Goal: Find contact information: Find contact information

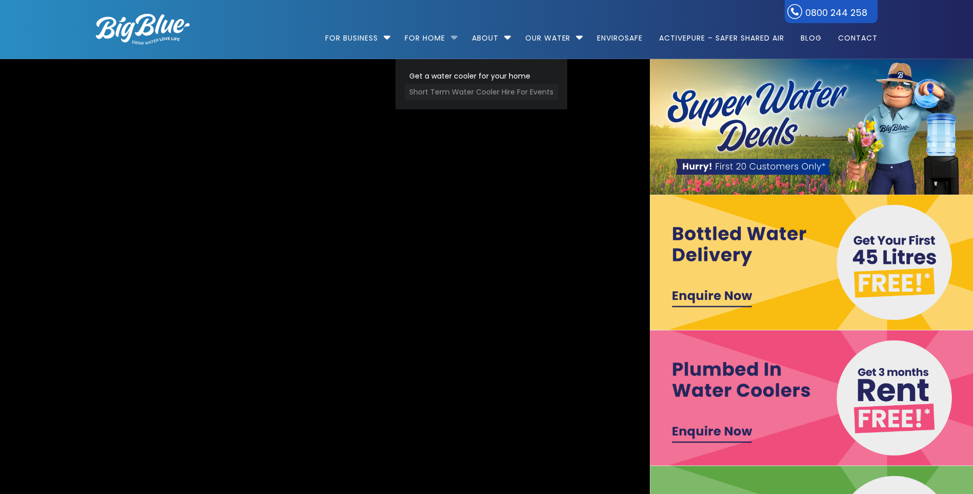
click at [445, 92] on link "Short Term Water Cooler Hire For Events" at bounding box center [481, 92] width 153 height 16
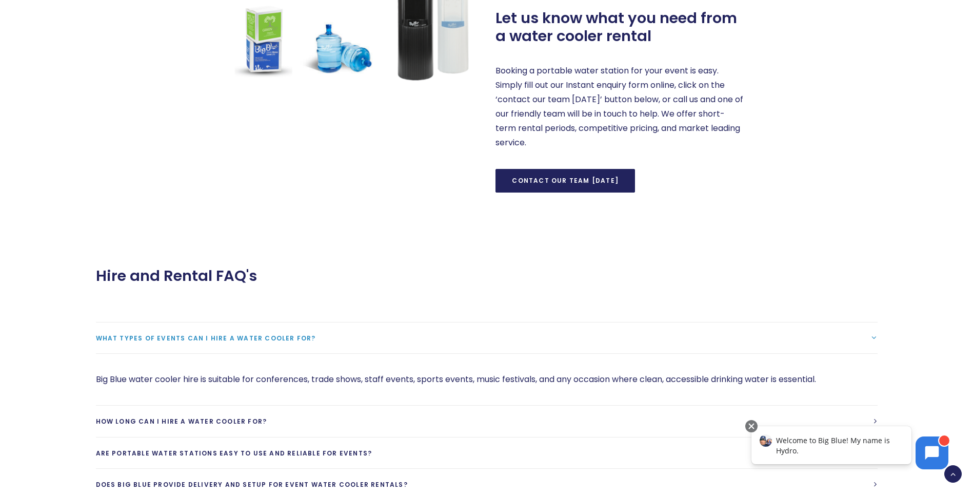
scroll to position [616, 0]
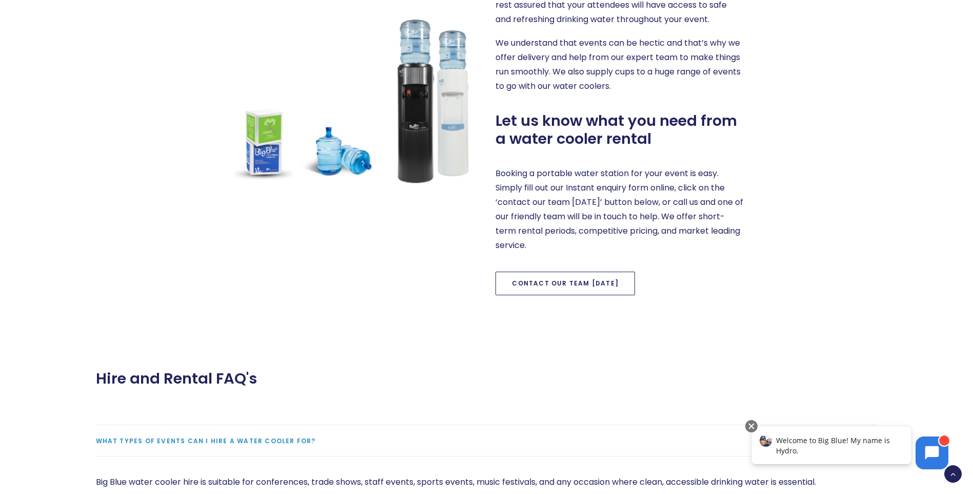
click at [577, 278] on link "Contact our team today" at bounding box center [566, 283] width 140 height 24
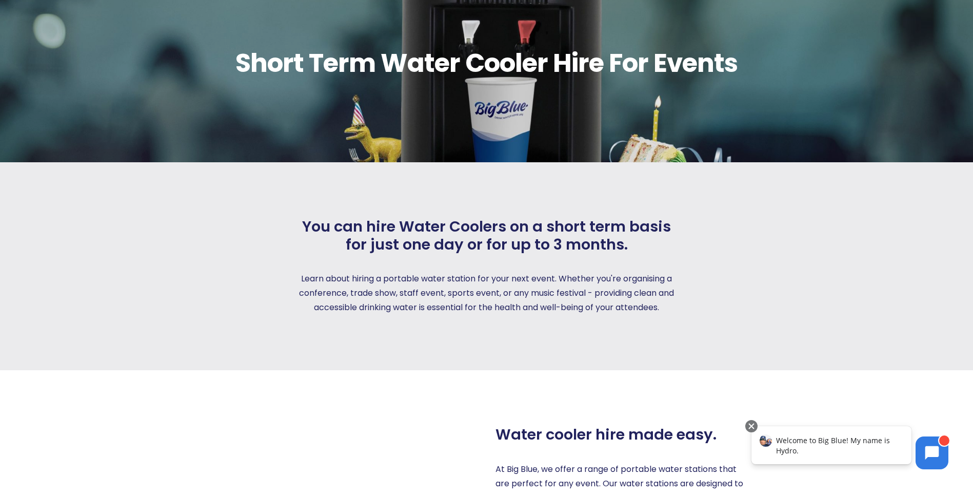
scroll to position [0, 0]
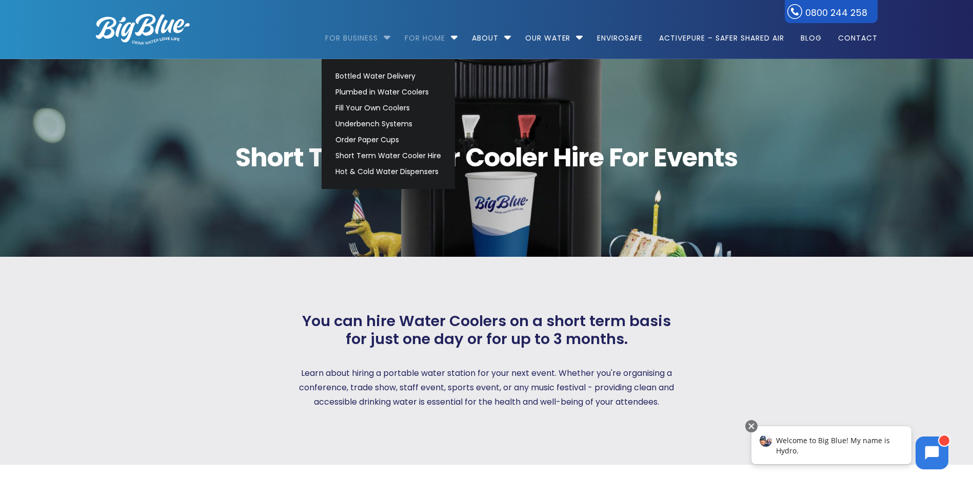
drag, startPoint x: 352, startPoint y: 32, endPoint x: 352, endPoint y: 38, distance: 6.7
click at [352, 32] on link "For Business" at bounding box center [355, 33] width 60 height 66
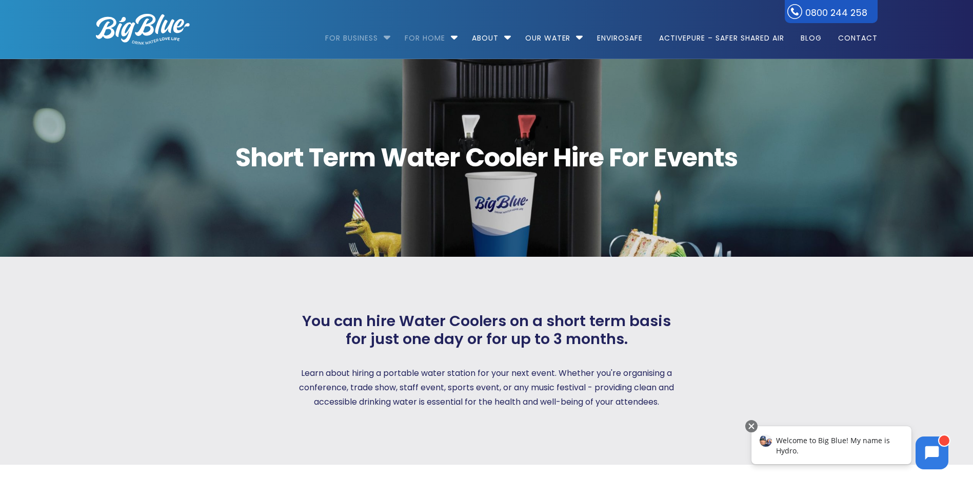
click at [352, 41] on link "For Business" at bounding box center [355, 33] width 60 height 66
click at [353, 36] on link "For Business" at bounding box center [355, 33] width 60 height 66
click at [358, 34] on link "For Business" at bounding box center [355, 33] width 60 height 66
click at [383, 38] on li "For Business Bottled Water Delivery Plumbed in Water Coolers Fill Your Own Cool…" at bounding box center [360, 33] width 70 height 59
click at [172, 31] on img at bounding box center [143, 29] width 94 height 31
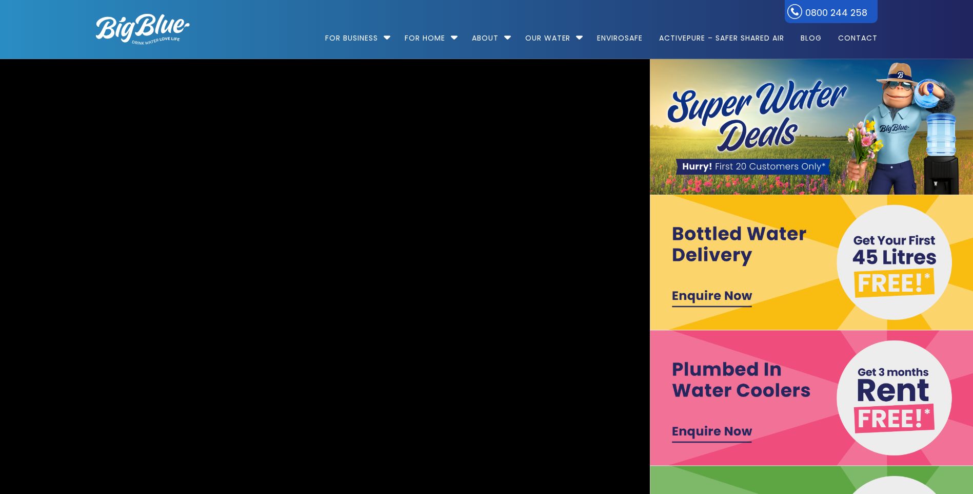
drag, startPoint x: 726, startPoint y: 128, endPoint x: 736, endPoint y: 124, distance: 10.4
click at [727, 128] on img at bounding box center [813, 126] width 326 height 135
click at [804, 111] on img at bounding box center [813, 126] width 326 height 135
drag, startPoint x: 810, startPoint y: 112, endPoint x: 879, endPoint y: 182, distance: 98.0
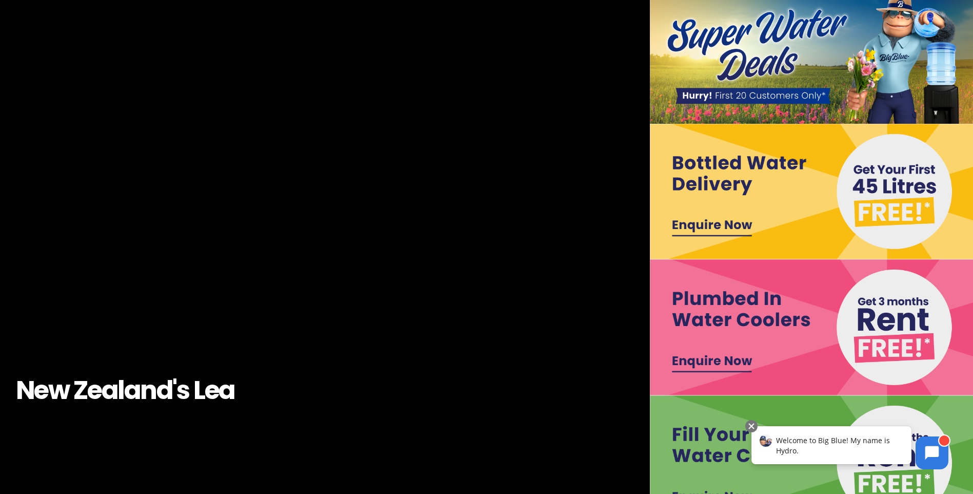
scroll to position [205, 0]
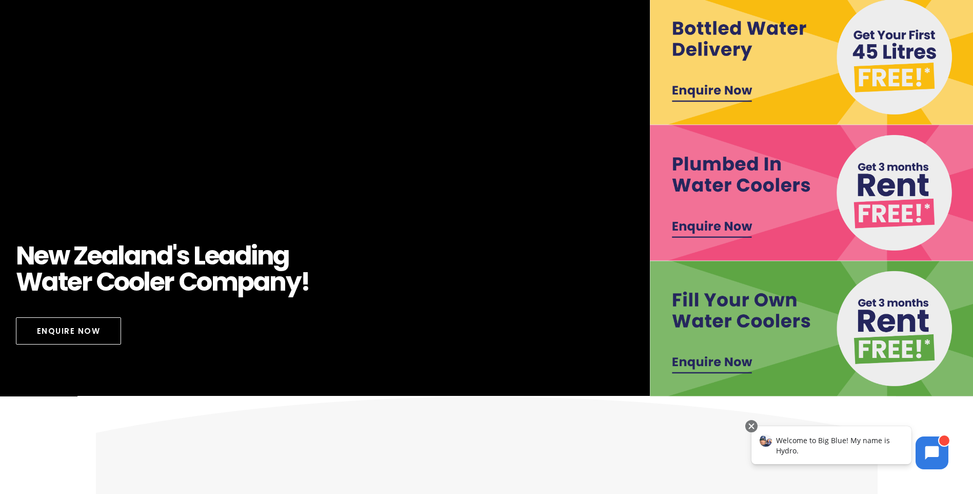
click at [718, 356] on img at bounding box center [813, 328] width 326 height 135
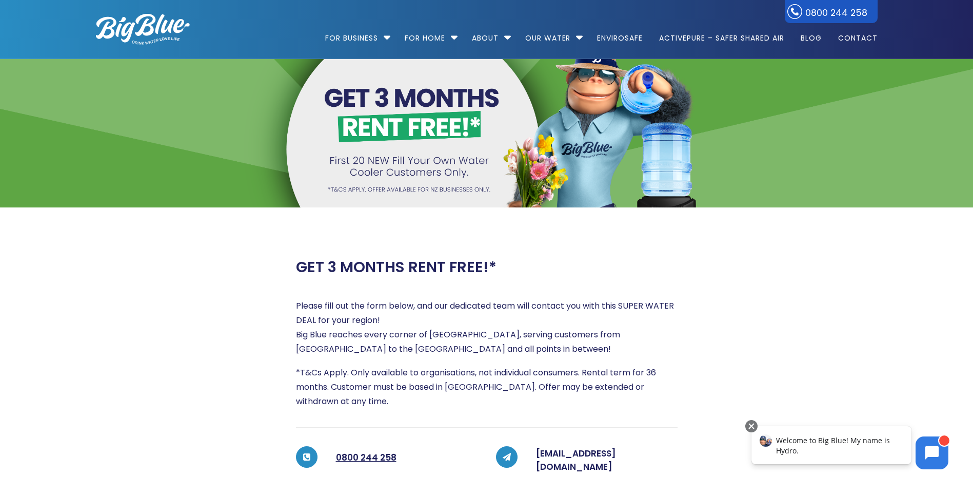
click at [141, 28] on img at bounding box center [143, 29] width 94 height 31
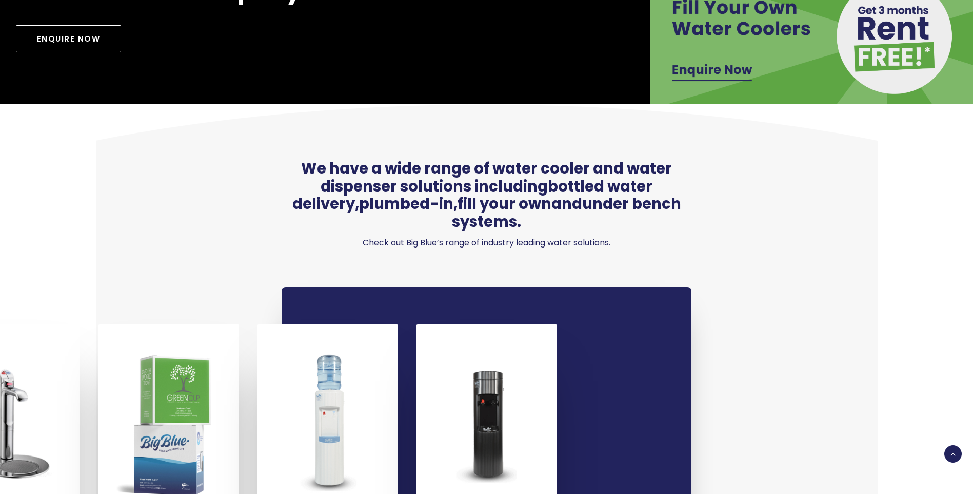
scroll to position [359, 0]
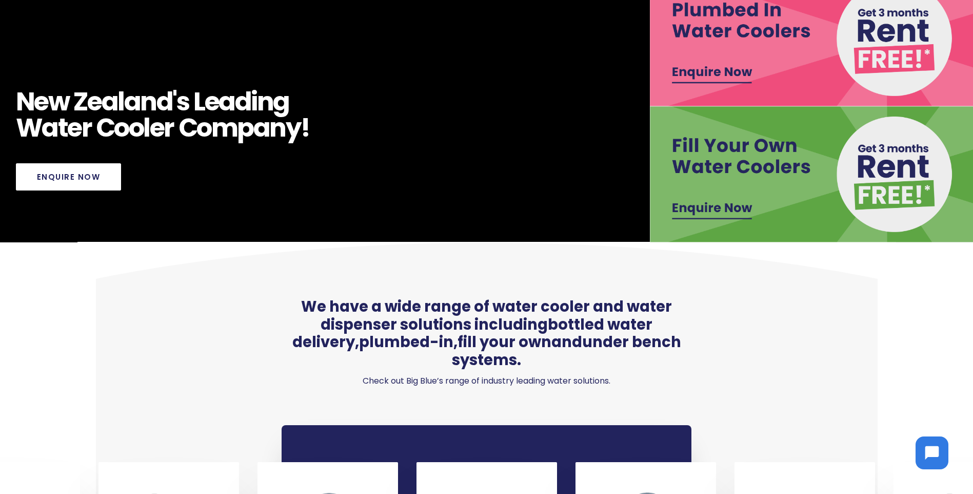
click at [68, 178] on link "Enquire Now" at bounding box center [69, 176] width 106 height 27
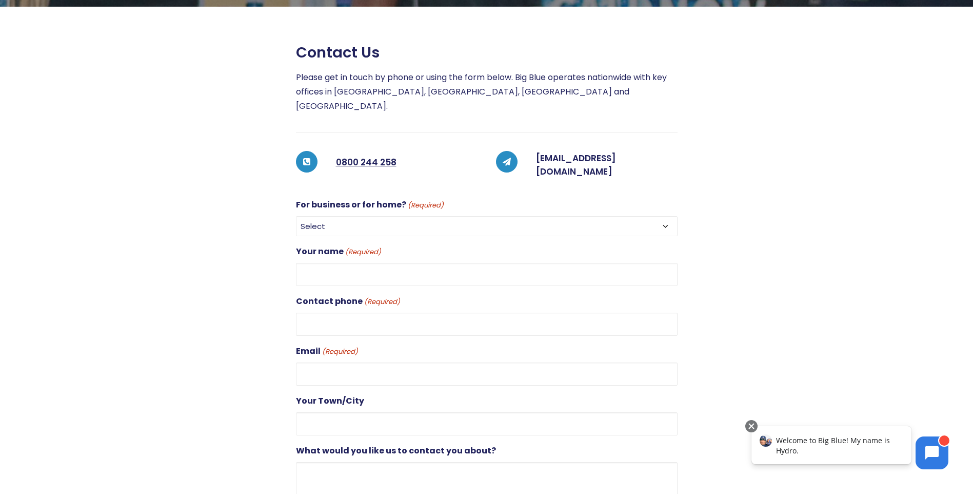
scroll to position [257, 0]
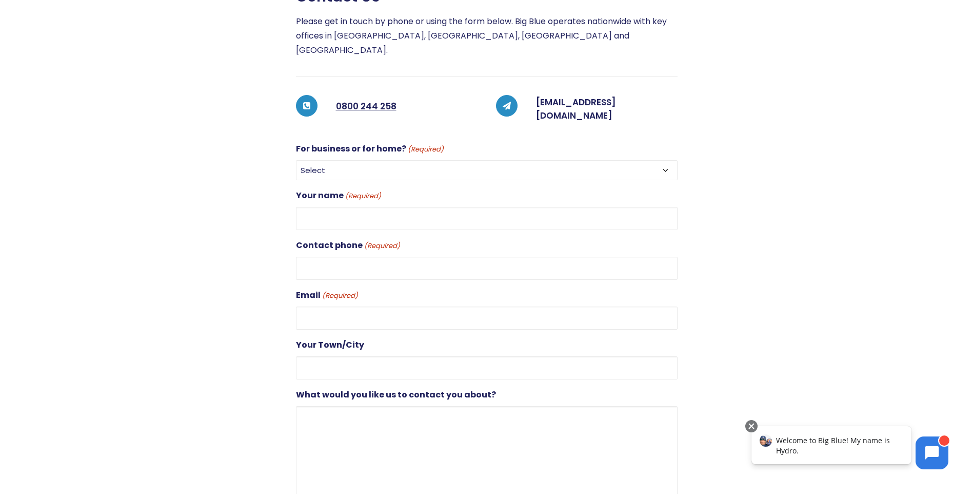
click at [392, 160] on select "Select For Business For Home" at bounding box center [487, 170] width 382 height 20
click at [176, 163] on div at bounding box center [177, 272] width 200 height 569
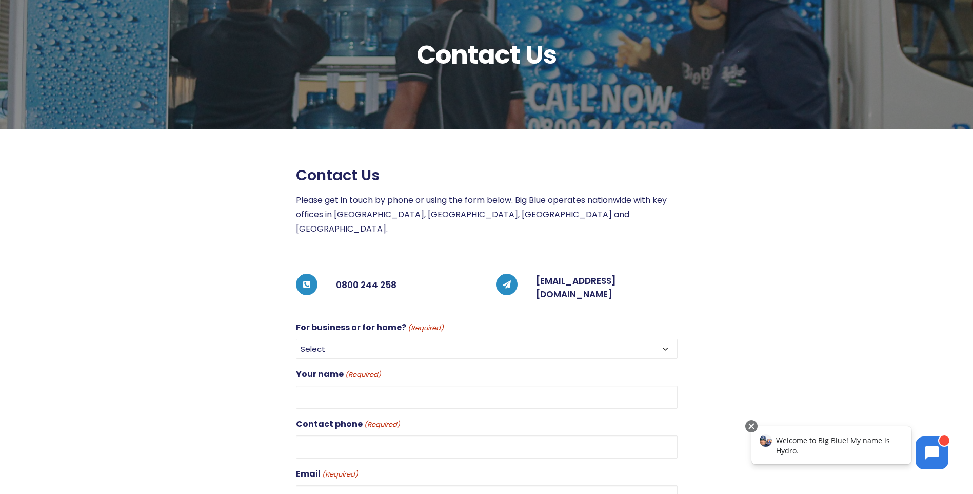
scroll to position [0, 0]
